Goal: Download file/media

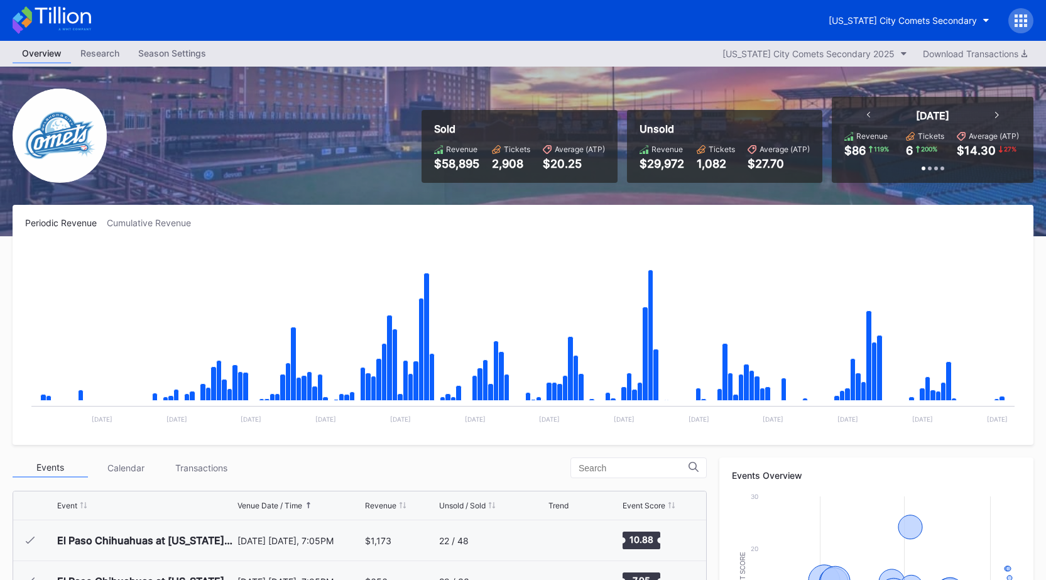
scroll to position [2572, 0]
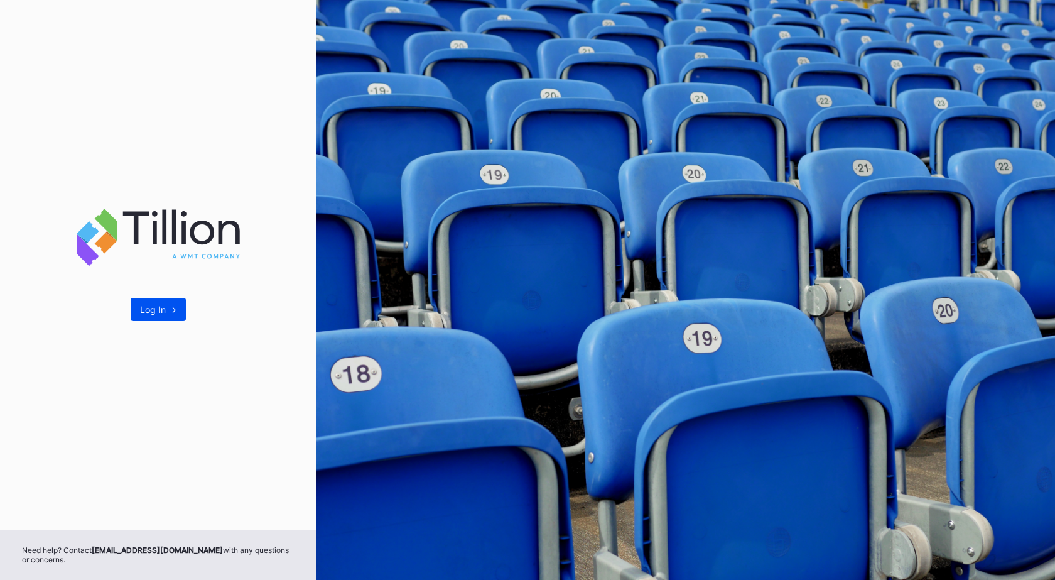
click at [144, 310] on div "Log In ->" at bounding box center [158, 309] width 36 height 11
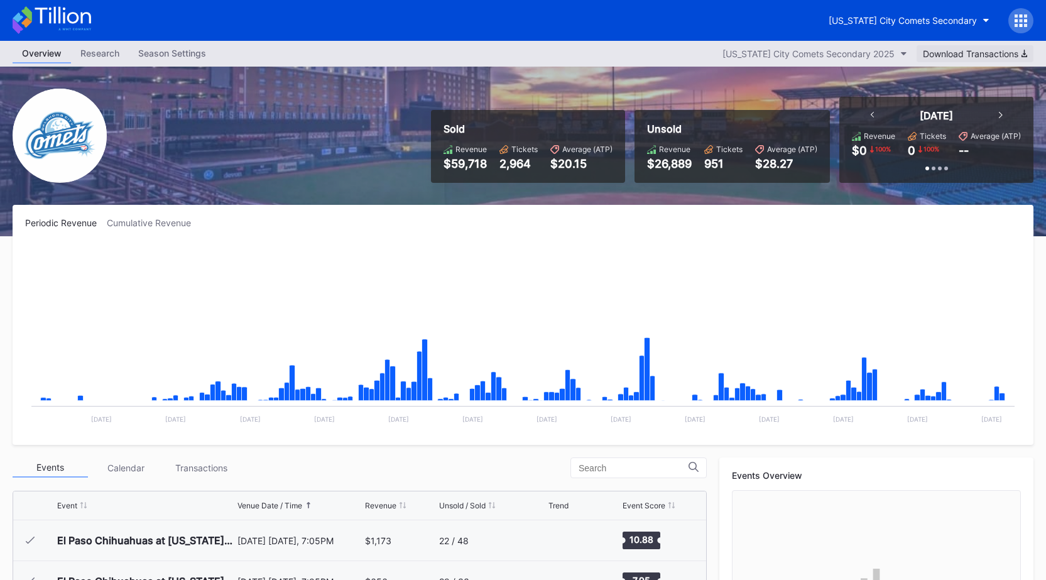
click at [941, 55] on div "Download Transactions" at bounding box center [975, 53] width 104 height 11
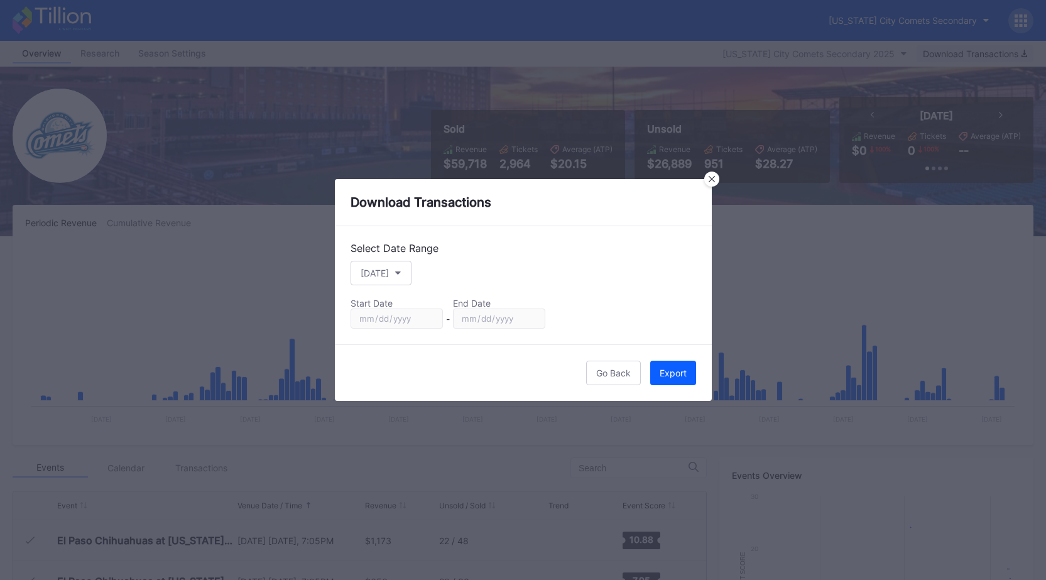
scroll to position [2650, 0]
click at [389, 278] on button "[DATE]" at bounding box center [380, 273] width 61 height 24
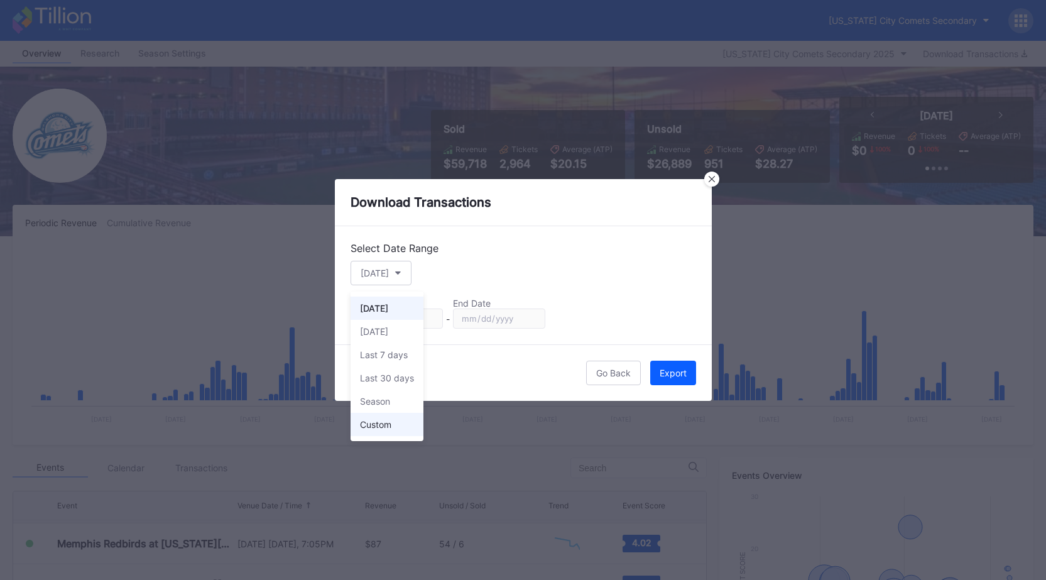
click at [382, 420] on div "Custom" at bounding box center [375, 424] width 31 height 11
click at [426, 316] on input "[DATE]" at bounding box center [396, 318] width 92 height 20
type input "[DATE]"
click at [528, 318] on input "[DATE]" at bounding box center [499, 318] width 92 height 20
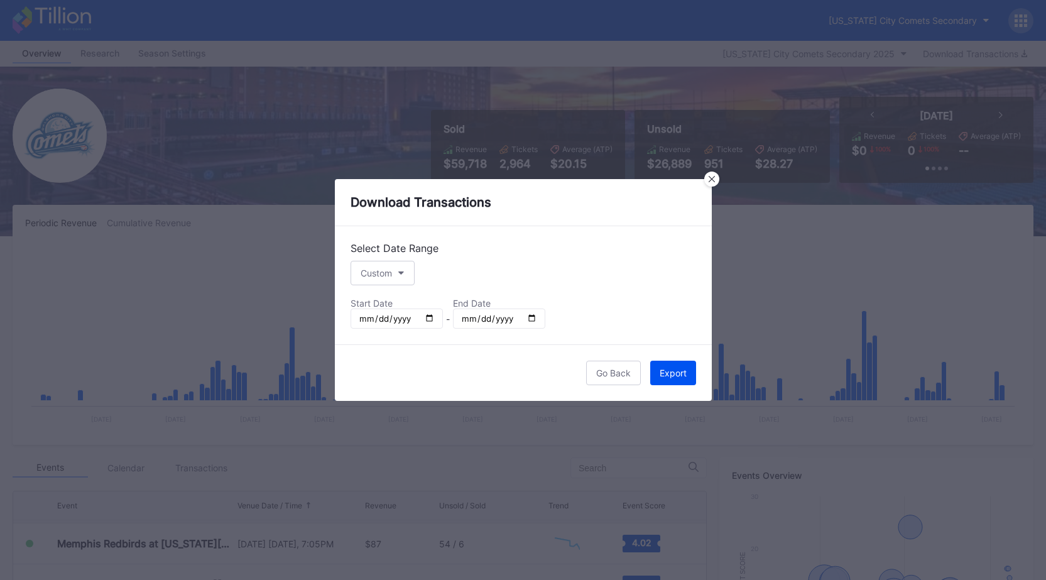
type input "[DATE]"
click at [678, 367] on div "Export" at bounding box center [672, 372] width 27 height 11
